Goal: Find specific page/section: Find specific page/section

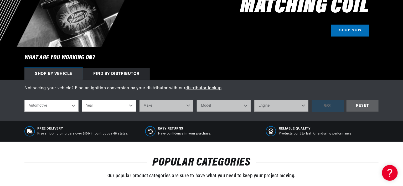
scroll to position [158, 0]
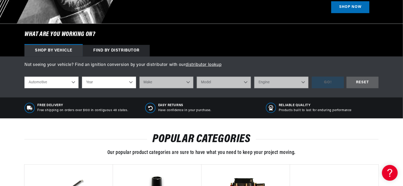
click at [45, 81] on select "Automotive Agricultural Industrial Marine Motorcycle" at bounding box center [51, 83] width 54 height 12
click at [106, 79] on select "Year [DATE] 2021 2020 2019 2018 2017 2016 2015 2014 2013 2012 2011 2010 2009 20…" at bounding box center [109, 83] width 54 height 12
select select "1970"
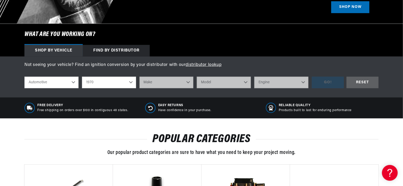
click at [82, 77] on select "Year [DATE] 2021 2020 2019 2018 2017 2016 2015 2014 2013 2012 2011 2010 2009 20…" at bounding box center [109, 83] width 54 height 12
select select "1970"
click at [151, 84] on select "Make Alfa Romeo American Motors Aston [PERSON_NAME] Audi [GEOGRAPHIC_DATA] [PER…" at bounding box center [166, 83] width 54 height 12
select select "[GEOGRAPHIC_DATA]"
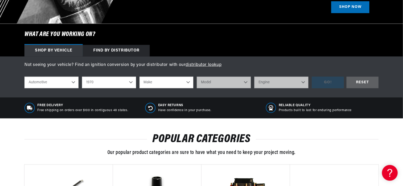
click at [139, 77] on select "Make Alfa Romeo American Motors Aston [PERSON_NAME] Audi [GEOGRAPHIC_DATA] [PER…" at bounding box center [166, 83] width 54 height 12
select select "[GEOGRAPHIC_DATA]"
click at [209, 82] on select "Model Barracuda [GEOGRAPHIC_DATA] Cuda Duster Fury Fury I Fury II Fury III GTX …" at bounding box center [224, 83] width 54 height 12
select select "Satellite"
click at [197, 77] on select "Model Barracuda [GEOGRAPHIC_DATA] Cuda Duster Fury Fury I Fury II Fury III GTX …" at bounding box center [224, 83] width 54 height 12
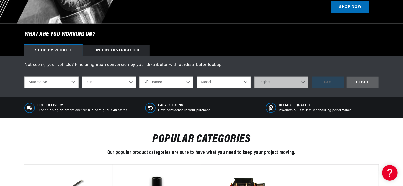
select select "Satellite"
click at [270, 82] on select "Engine 4.5L 5.9L 6.6L 225cid / 3.7L 318cid / 5.2L 340cid / 5.6L 383cid / 6.3L 4…" at bounding box center [281, 83] width 54 height 12
select select "440cid-7.2L"
click at [254, 77] on select "Engine 4.5L 5.9L 6.6L 225cid / 3.7L 318cid / 5.2L 340cid / 5.6L 383cid / 6.3L 4…" at bounding box center [281, 83] width 54 height 12
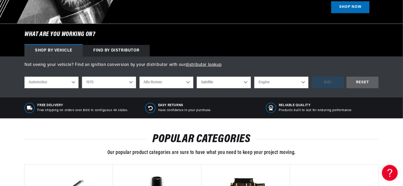
select select "440cid-7.2L"
click at [331, 82] on div "GO!" at bounding box center [328, 83] width 32 height 12
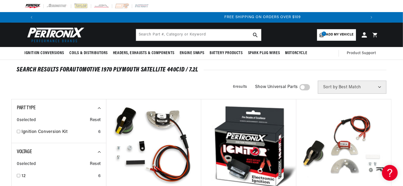
scroll to position [0, 656]
